Goal: Task Accomplishment & Management: Use online tool/utility

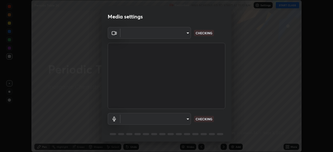
scroll to position [152, 333]
type input "c7661abdb2026871ead36f205add4b28eed2acd2256a3062a57d90756d6a7fda"
click at [156, 121] on body "Erase all Periodic Table 24 Recording WAS SCHEDULED TO START AT 11:10 AM Settin…" at bounding box center [166, 76] width 333 height 152
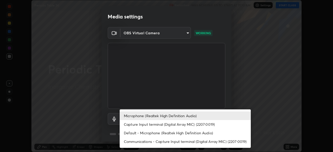
click at [136, 132] on li "Default - Microphone (Realtek High Definition Audio)" at bounding box center [185, 133] width 131 height 9
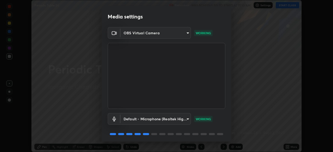
click at [152, 120] on body "Erase all Periodic Table 24 Recording WAS SCHEDULED TO START AT 11:10 AM Settin…" at bounding box center [166, 76] width 333 height 152
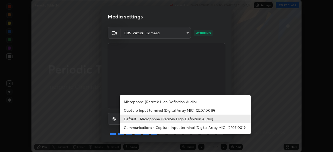
click at [141, 102] on li "Microphone (Realtek High Definition Audio)" at bounding box center [185, 102] width 131 height 9
type input "96fcf24ad01b3a7b421b329ab36215e194257b873513e221a7a03126c554046f"
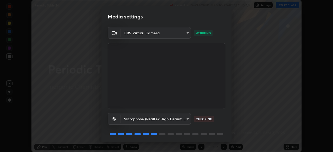
scroll to position [18, 0]
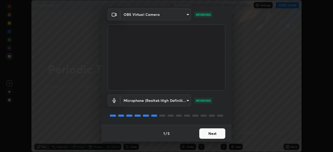
click at [210, 134] on button "Next" at bounding box center [213, 134] width 26 height 10
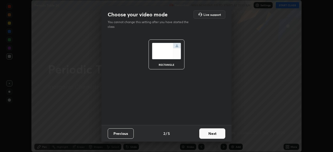
scroll to position [0, 0]
click at [214, 134] on button "Next" at bounding box center [213, 134] width 26 height 10
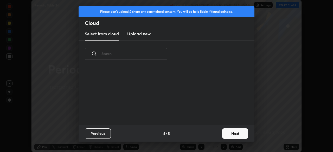
click at [217, 134] on div "Previous 4 / 5 Next" at bounding box center [167, 133] width 176 height 17
click at [231, 134] on button "Next" at bounding box center [235, 134] width 26 height 10
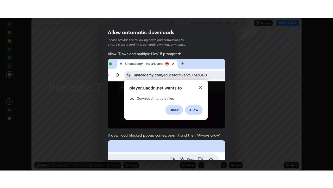
scroll to position [125, 0]
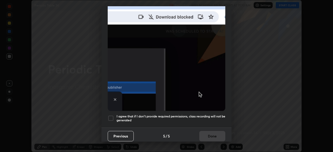
click at [109, 117] on div at bounding box center [111, 118] width 6 height 6
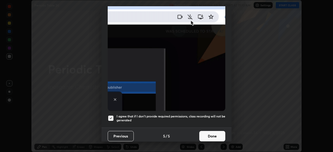
click at [210, 131] on button "Done" at bounding box center [213, 136] width 26 height 10
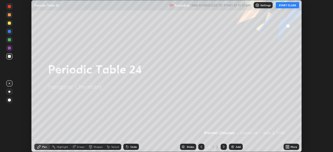
click at [284, 5] on button "START CLASS" at bounding box center [287, 5] width 23 height 6
click at [289, 147] on icon at bounding box center [288, 147] width 4 height 4
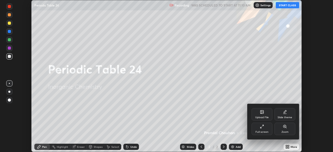
click at [263, 131] on div "Full screen" at bounding box center [262, 132] width 13 height 3
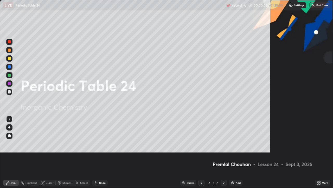
scroll to position [188, 333]
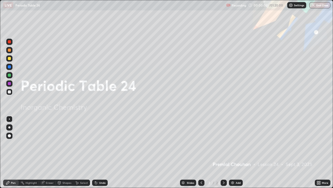
click at [232, 152] on img at bounding box center [233, 182] width 4 height 4
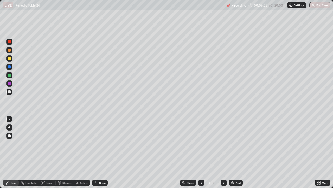
click at [8, 58] on div at bounding box center [9, 58] width 3 height 3
click at [232, 152] on img at bounding box center [233, 182] width 4 height 4
click at [9, 50] on div at bounding box center [9, 49] width 3 height 3
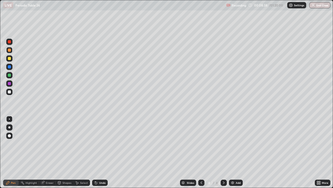
click at [10, 58] on div at bounding box center [9, 58] width 3 height 3
click at [9, 51] on div at bounding box center [9, 49] width 3 height 3
click at [9, 76] on div at bounding box center [9, 74] width 3 height 3
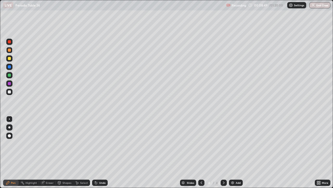
click at [9, 76] on div at bounding box center [9, 74] width 3 height 3
click at [48, 152] on div "Eraser" at bounding box center [50, 182] width 8 height 3
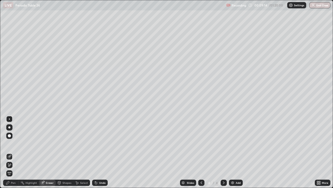
click at [12, 152] on div "Pen" at bounding box center [13, 182] width 5 height 3
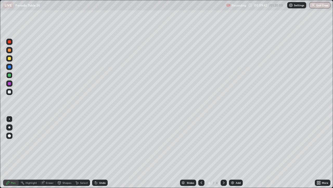
click at [10, 59] on div at bounding box center [9, 58] width 3 height 3
click at [7, 91] on div at bounding box center [9, 92] width 6 height 6
click at [8, 75] on div at bounding box center [9, 74] width 3 height 3
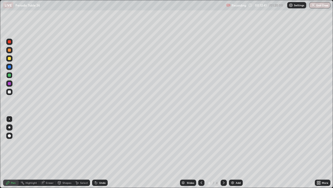
click at [8, 75] on div at bounding box center [9, 74] width 3 height 3
click at [9, 58] on div at bounding box center [9, 58] width 3 height 3
click at [66, 152] on div "Shapes" at bounding box center [65, 182] width 18 height 10
click at [13, 152] on div "Pen" at bounding box center [13, 182] width 5 height 3
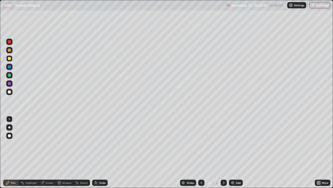
click at [10, 76] on div at bounding box center [9, 74] width 3 height 3
click at [11, 76] on div at bounding box center [9, 74] width 3 height 3
click at [9, 59] on div at bounding box center [9, 58] width 3 height 3
click at [11, 59] on div at bounding box center [9, 58] width 6 height 6
click at [9, 92] on div at bounding box center [9, 91] width 3 height 3
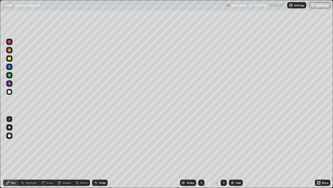
click at [9, 92] on div at bounding box center [9, 91] width 3 height 3
click at [223, 152] on icon at bounding box center [224, 182] width 4 height 4
click at [233, 152] on img at bounding box center [233, 182] width 4 height 4
click at [8, 59] on div at bounding box center [9, 58] width 3 height 3
click at [9, 74] on div at bounding box center [9, 74] width 3 height 3
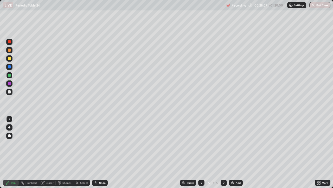
click at [13, 74] on div at bounding box center [9, 75] width 8 height 8
click at [9, 59] on div at bounding box center [9, 58] width 3 height 3
click at [201, 152] on icon at bounding box center [202, 182] width 4 height 4
click at [223, 152] on icon at bounding box center [224, 182] width 2 height 3
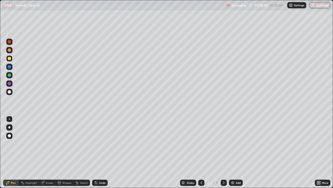
click at [49, 152] on div "Eraser" at bounding box center [50, 182] width 8 height 3
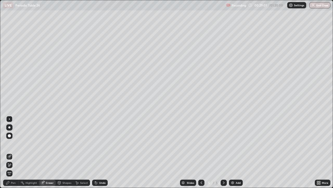
click at [15, 152] on div "Pen" at bounding box center [13, 182] width 5 height 3
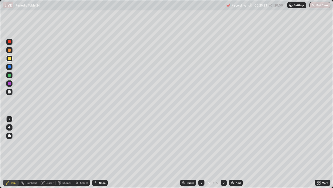
click at [9, 52] on div at bounding box center [9, 50] width 6 height 6
click at [9, 76] on div at bounding box center [9, 74] width 3 height 3
click at [9, 59] on div at bounding box center [9, 58] width 3 height 3
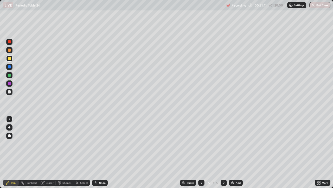
click at [10, 51] on div at bounding box center [9, 49] width 3 height 3
click at [8, 61] on div at bounding box center [9, 58] width 6 height 6
click at [47, 152] on div "Eraser" at bounding box center [50, 182] width 8 height 3
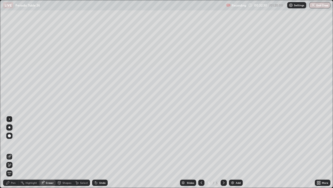
click at [9, 152] on icon at bounding box center [8, 182] width 4 height 4
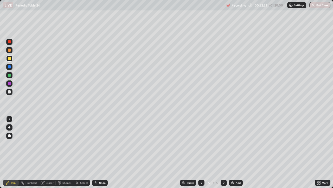
click at [8, 50] on div at bounding box center [9, 49] width 3 height 3
click at [232, 152] on img at bounding box center [233, 182] width 4 height 4
click at [8, 60] on div at bounding box center [9, 58] width 6 height 6
click at [10, 58] on div at bounding box center [9, 58] width 3 height 3
click at [9, 50] on div at bounding box center [9, 49] width 3 height 3
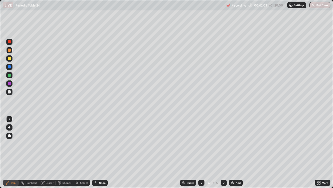
click at [11, 49] on div at bounding box center [9, 50] width 6 height 6
click at [7, 59] on div at bounding box center [9, 58] width 6 height 6
click at [9, 60] on div at bounding box center [9, 58] width 6 height 6
click at [8, 92] on div at bounding box center [9, 91] width 3 height 3
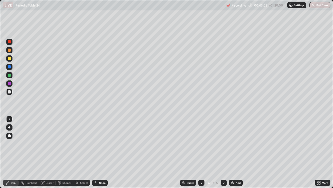
click at [201, 152] on icon at bounding box center [202, 182] width 4 height 4
click at [224, 152] on icon at bounding box center [224, 182] width 4 height 4
click at [8, 58] on div at bounding box center [9, 58] width 3 height 3
click at [9, 57] on div at bounding box center [9, 58] width 3 height 3
click at [15, 113] on div "Erase all" at bounding box center [9, 93] width 13 height 167
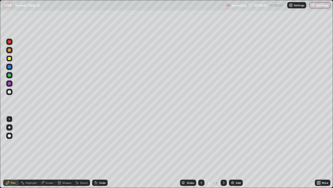
click at [201, 152] on icon at bounding box center [202, 182] width 4 height 4
click at [223, 152] on icon at bounding box center [224, 182] width 4 height 4
click at [8, 76] on div at bounding box center [9, 74] width 3 height 3
click at [8, 84] on div at bounding box center [9, 83] width 3 height 3
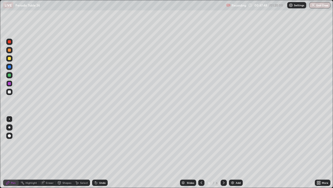
click at [8, 84] on div at bounding box center [9, 83] width 3 height 3
click at [9, 76] on div at bounding box center [9, 74] width 3 height 3
click at [6, 58] on div at bounding box center [9, 58] width 6 height 6
click at [8, 61] on div at bounding box center [9, 58] width 6 height 6
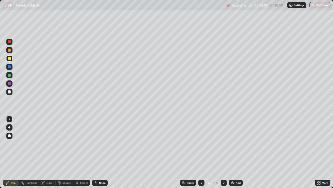
click at [9, 49] on div at bounding box center [9, 49] width 3 height 3
click at [232, 152] on img at bounding box center [233, 182] width 4 height 4
click at [9, 59] on div at bounding box center [9, 58] width 3 height 3
click at [201, 152] on icon at bounding box center [202, 182] width 4 height 4
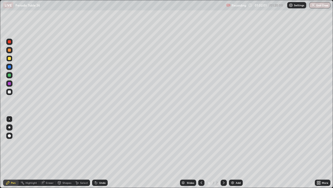
click at [231, 152] on img at bounding box center [233, 182] width 4 height 4
click at [9, 76] on div at bounding box center [9, 74] width 3 height 3
click at [10, 52] on div at bounding box center [9, 50] width 6 height 6
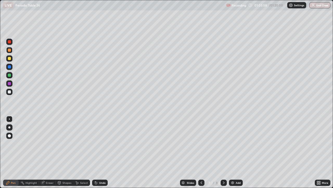
click at [8, 75] on div at bounding box center [9, 74] width 3 height 3
click at [11, 75] on div at bounding box center [9, 75] width 6 height 6
click at [198, 152] on div at bounding box center [201, 182] width 6 height 6
click at [200, 152] on icon at bounding box center [202, 182] width 4 height 4
click at [201, 152] on icon at bounding box center [202, 182] width 4 height 4
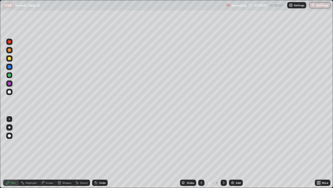
click at [223, 152] on icon at bounding box center [224, 182] width 4 height 4
click at [221, 152] on div at bounding box center [224, 182] width 6 height 6
click at [223, 152] on icon at bounding box center [224, 182] width 4 height 4
click at [7, 58] on div at bounding box center [9, 58] width 6 height 6
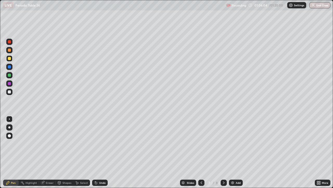
click at [9, 83] on div at bounding box center [9, 83] width 3 height 3
click at [9, 92] on div at bounding box center [9, 91] width 3 height 3
click at [10, 90] on div at bounding box center [9, 91] width 3 height 3
click at [10, 58] on div at bounding box center [9, 58] width 3 height 3
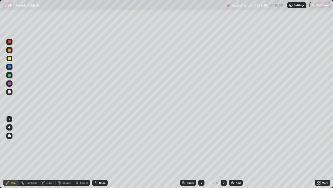
click at [9, 90] on div at bounding box center [9, 91] width 3 height 3
click at [10, 92] on div at bounding box center [9, 91] width 3 height 3
click at [47, 152] on div "Eraser" at bounding box center [50, 182] width 8 height 3
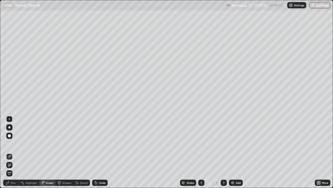
click at [15, 152] on div "Pen" at bounding box center [11, 182] width 16 height 6
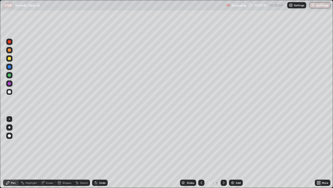
click at [198, 152] on div at bounding box center [201, 182] width 6 height 10
click at [201, 152] on icon at bounding box center [202, 182] width 4 height 4
click at [223, 152] on icon at bounding box center [224, 182] width 4 height 4
click at [225, 152] on div at bounding box center [224, 182] width 6 height 6
click at [9, 92] on div at bounding box center [9, 91] width 3 height 3
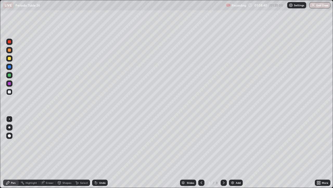
click at [9, 76] on div at bounding box center [9, 74] width 3 height 3
click at [9, 52] on div at bounding box center [9, 50] width 6 height 6
click at [10, 49] on div at bounding box center [9, 49] width 3 height 3
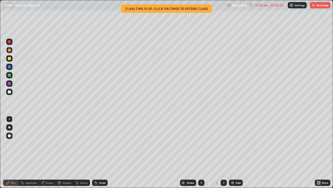
click at [223, 152] on icon at bounding box center [224, 182] width 4 height 4
click at [317, 7] on button "End Class" at bounding box center [320, 5] width 21 height 6
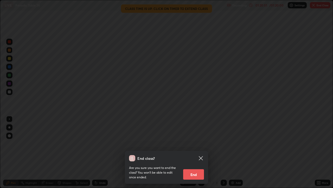
click at [194, 152] on button "End" at bounding box center [193, 174] width 21 height 10
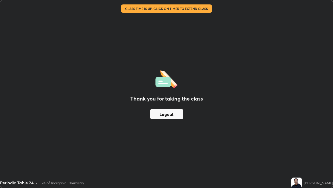
click at [169, 114] on button "Logout" at bounding box center [166, 114] width 33 height 10
